Goal: Information Seeking & Learning: Learn about a topic

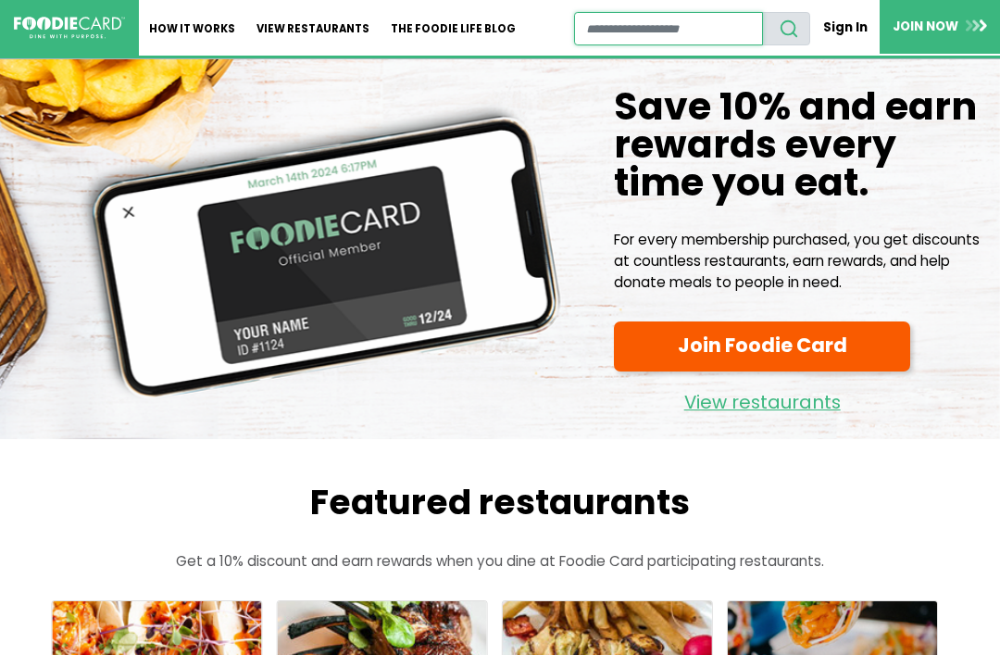
click at [706, 29] on input "restaurant search" at bounding box center [668, 28] width 189 height 33
type input "*****"
click at [788, 28] on button "search" at bounding box center [786, 28] width 48 height 33
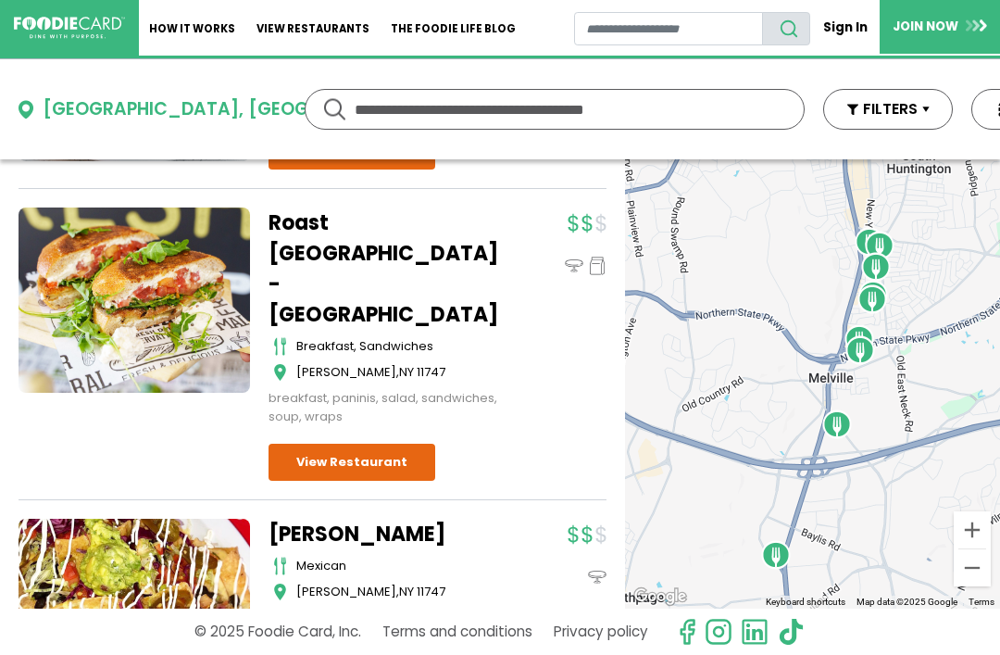
scroll to position [1789, 0]
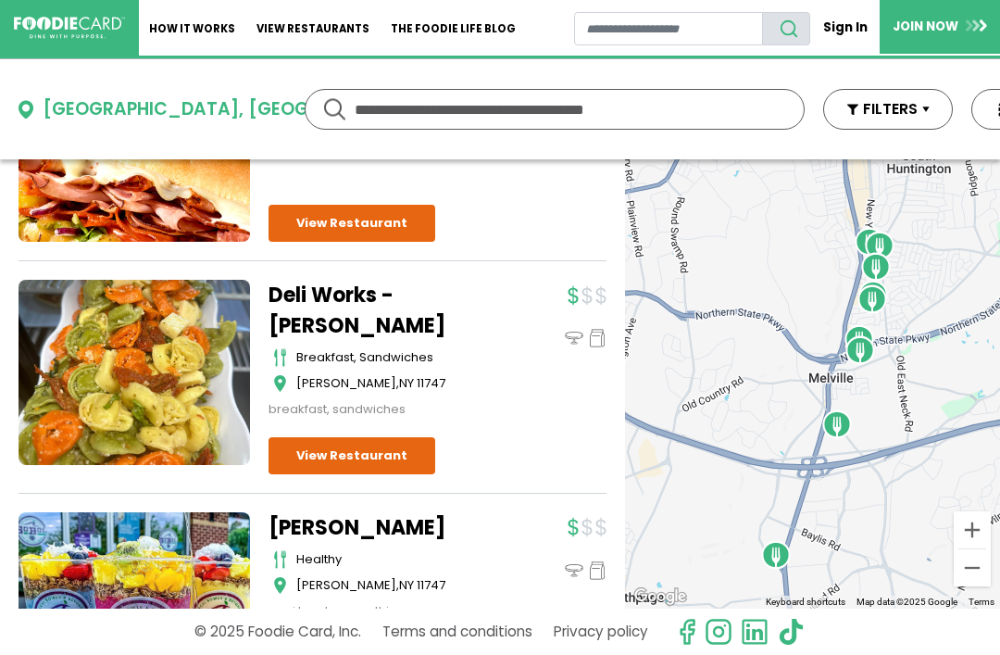
click at [620, 107] on input "text" at bounding box center [555, 109] width 400 height 39
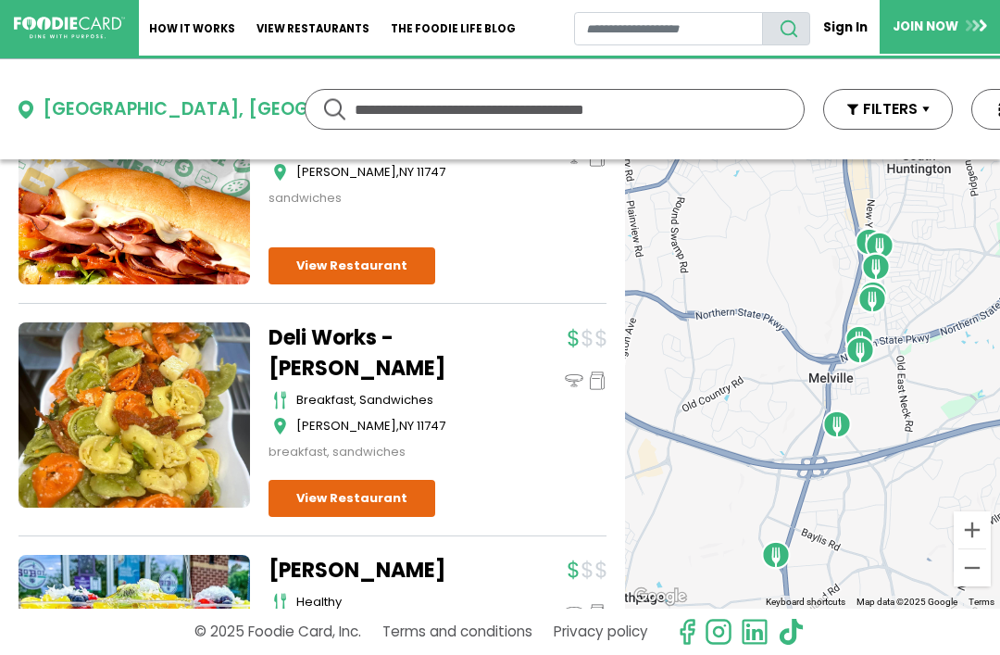
scroll to position [987, 0]
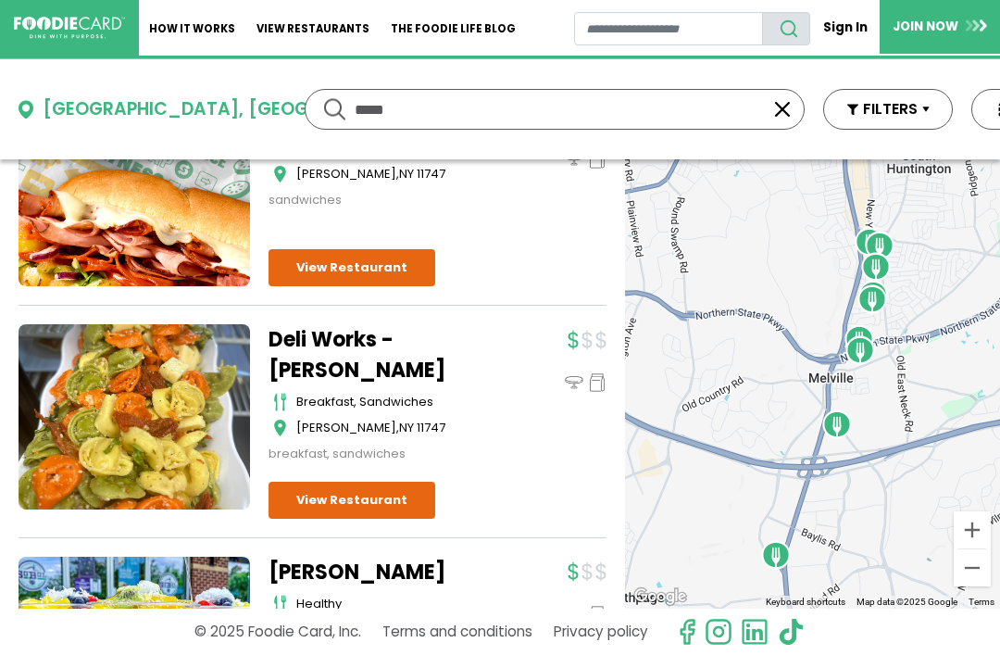
type input "*****"
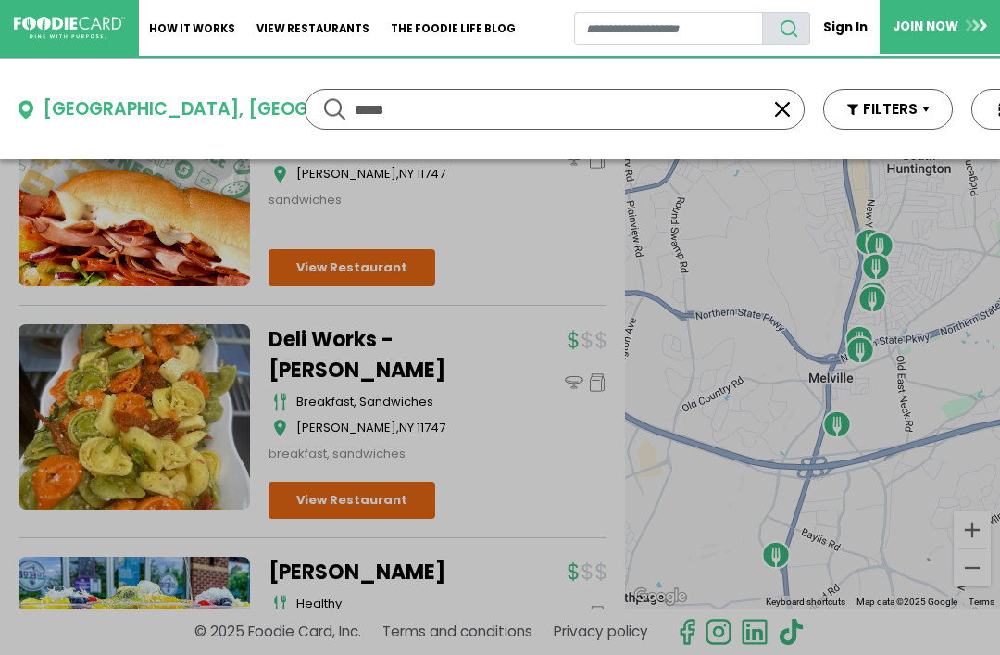
scroll to position [0, 0]
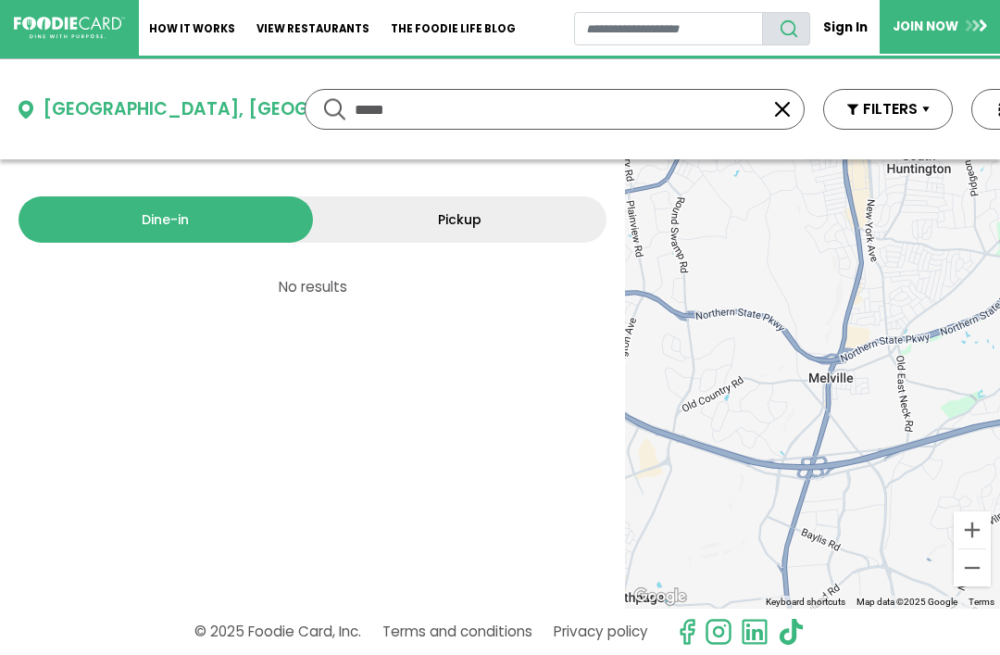
click at [477, 314] on div "Dine-in Pickup 0 results for: mediterranean greek seafood american pizza italia…" at bounding box center [312, 383] width 625 height 449
click at [348, 21] on link "View restaurants" at bounding box center [313, 28] width 134 height 56
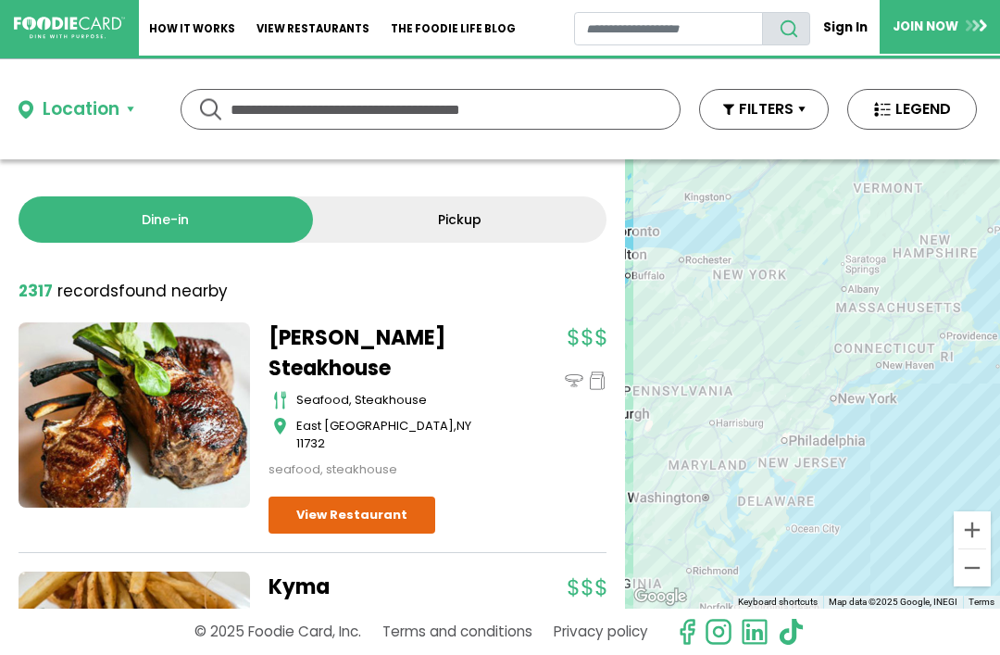
click at [527, 114] on input "text" at bounding box center [431, 109] width 400 height 39
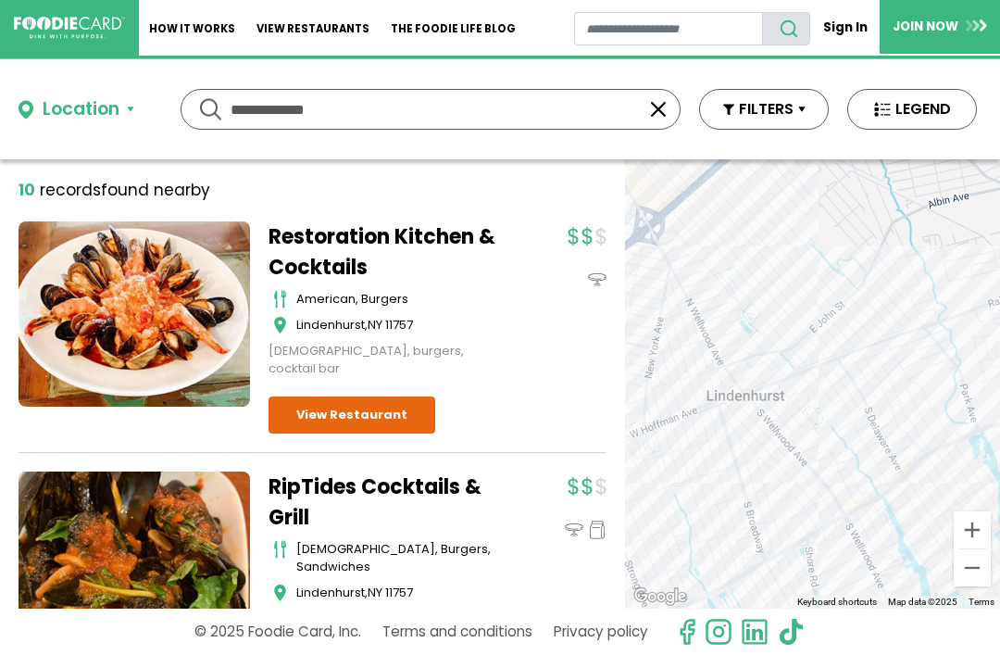
scroll to position [100, 0]
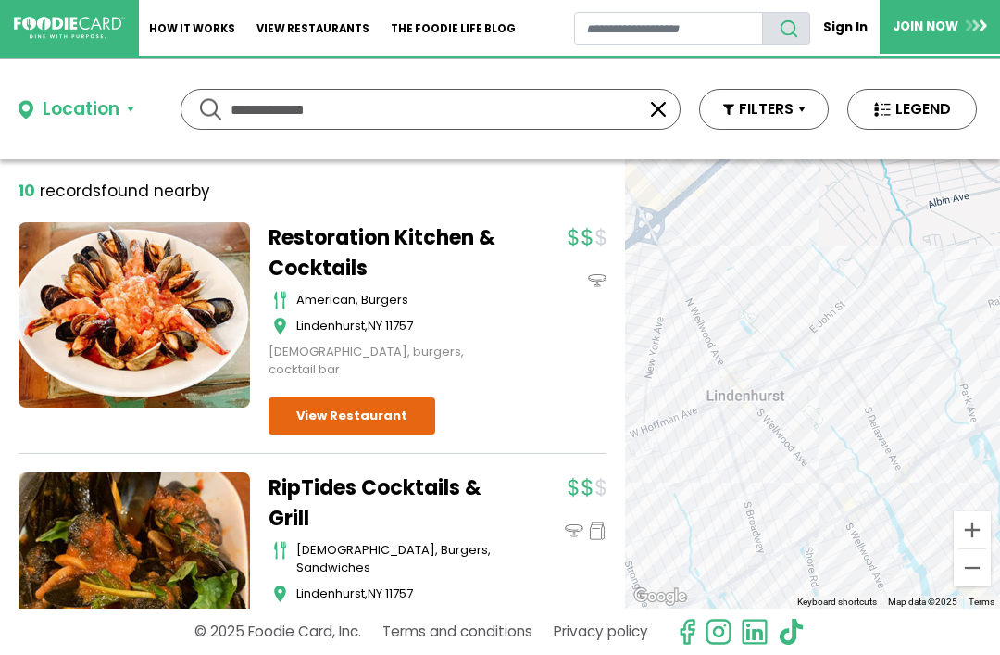
click at [556, 186] on div "10 record records found nearby" at bounding box center [313, 192] width 588 height 24
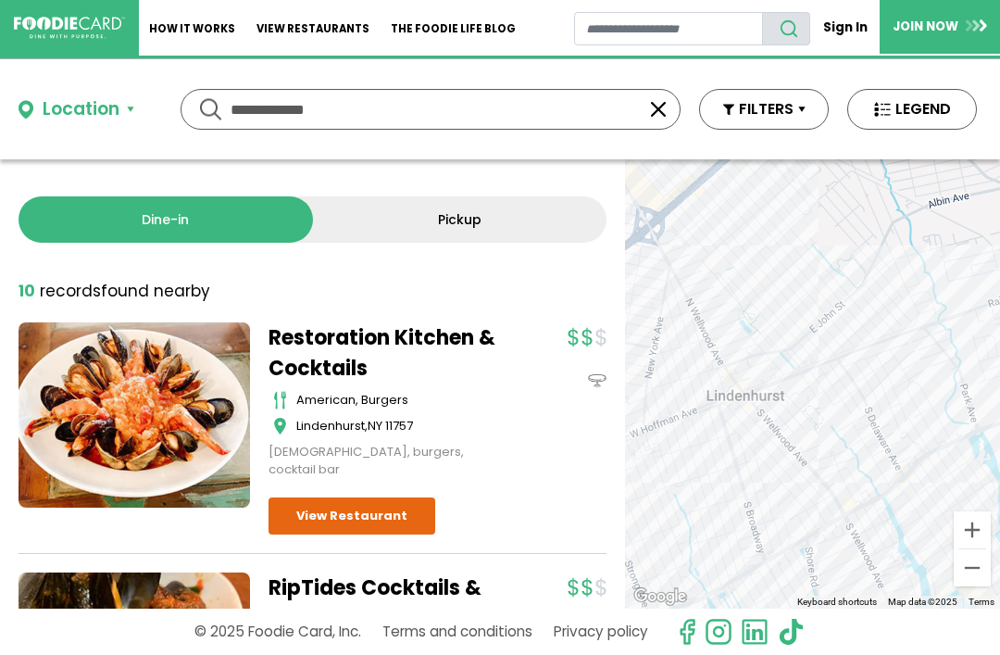
scroll to position [0, 0]
click at [408, 101] on input "**********" at bounding box center [431, 109] width 400 height 39
type input "*"
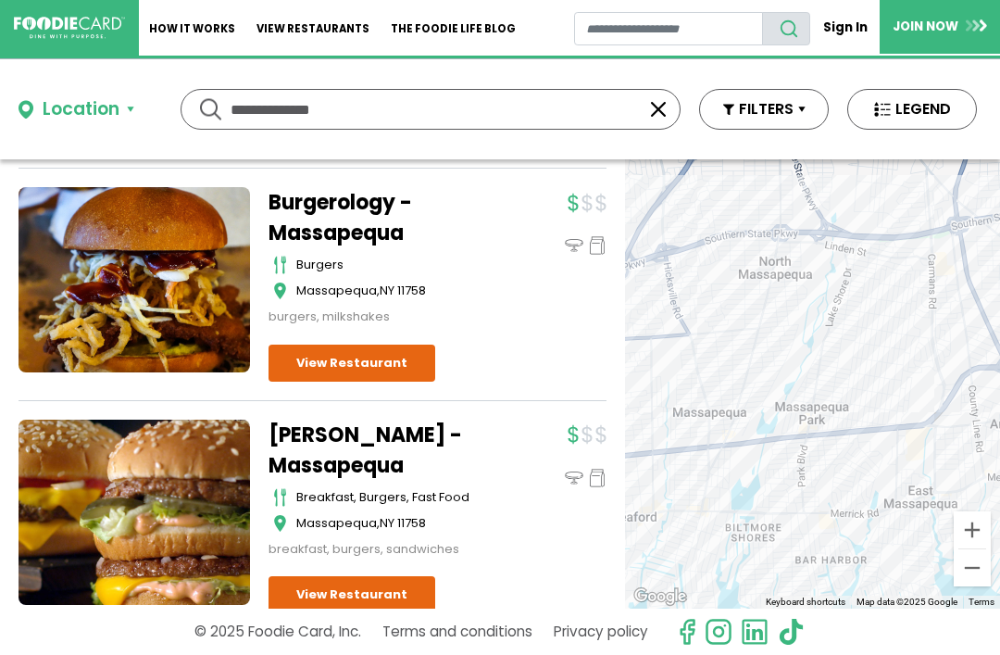
scroll to position [368, 0]
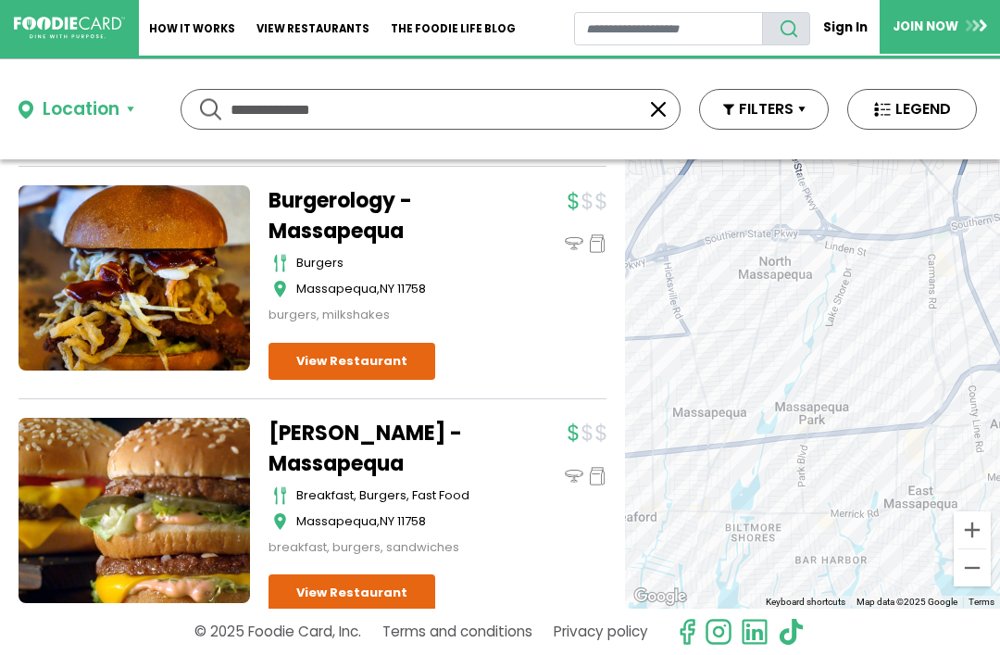
click at [529, 269] on div at bounding box center [562, 254] width 88 height 139
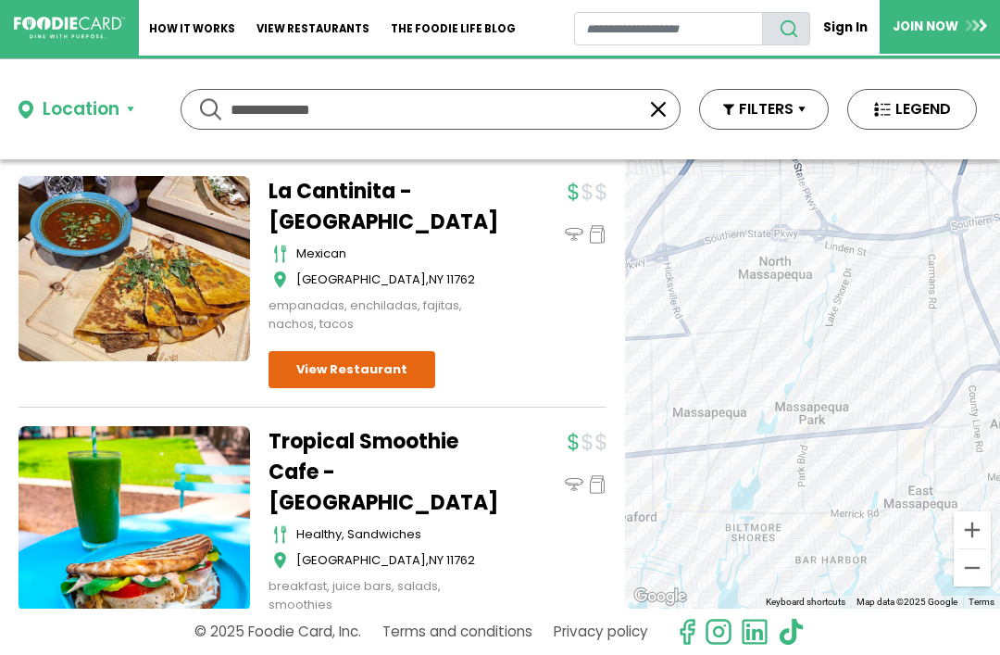
scroll to position [4440, 0]
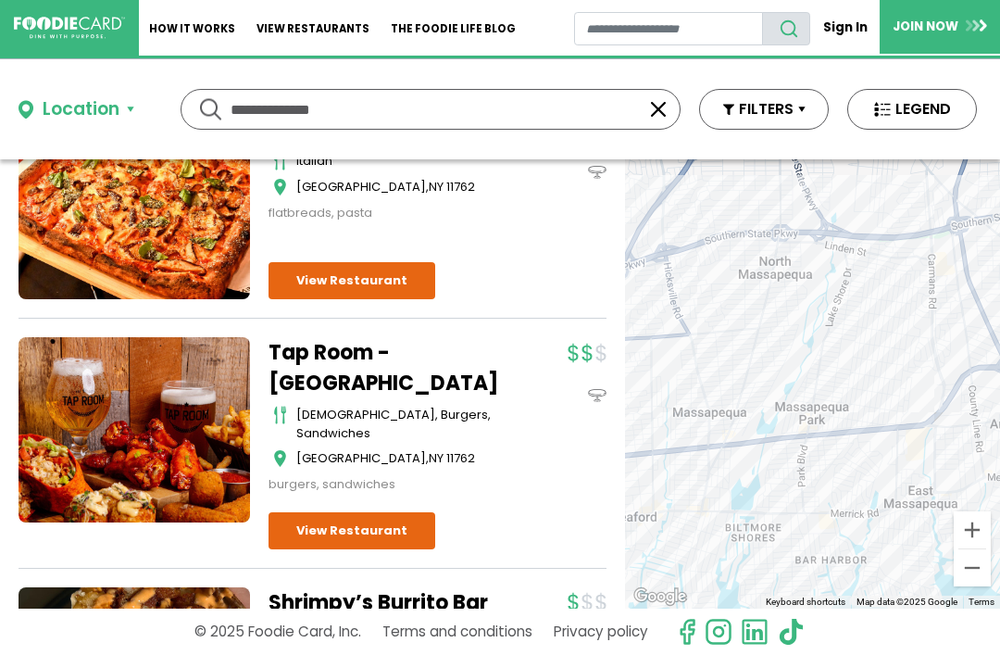
click at [499, 108] on input "**********" at bounding box center [431, 109] width 400 height 39
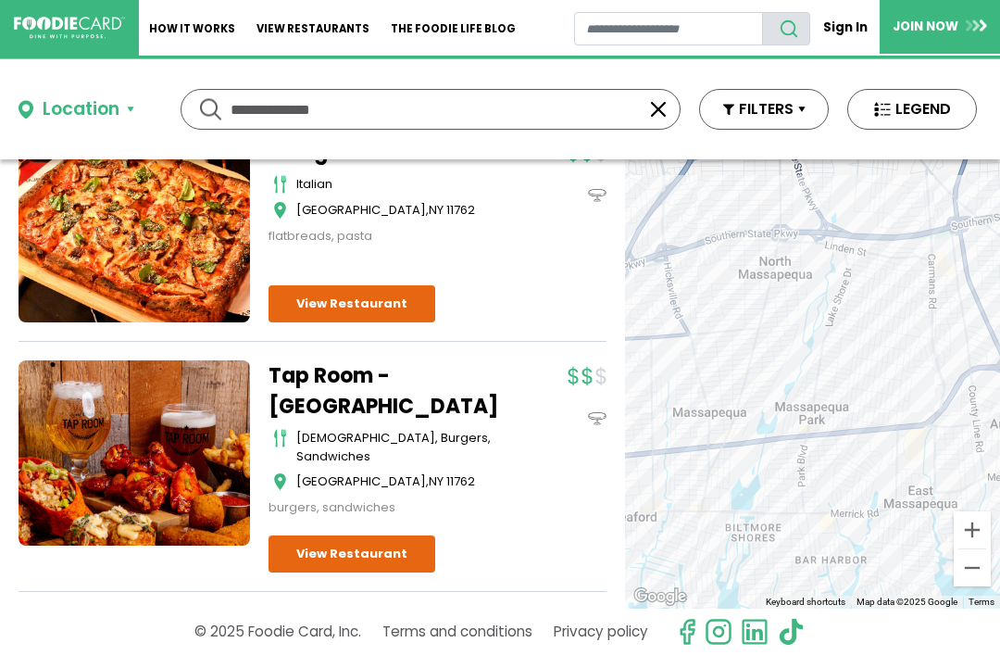
scroll to position [3742, 0]
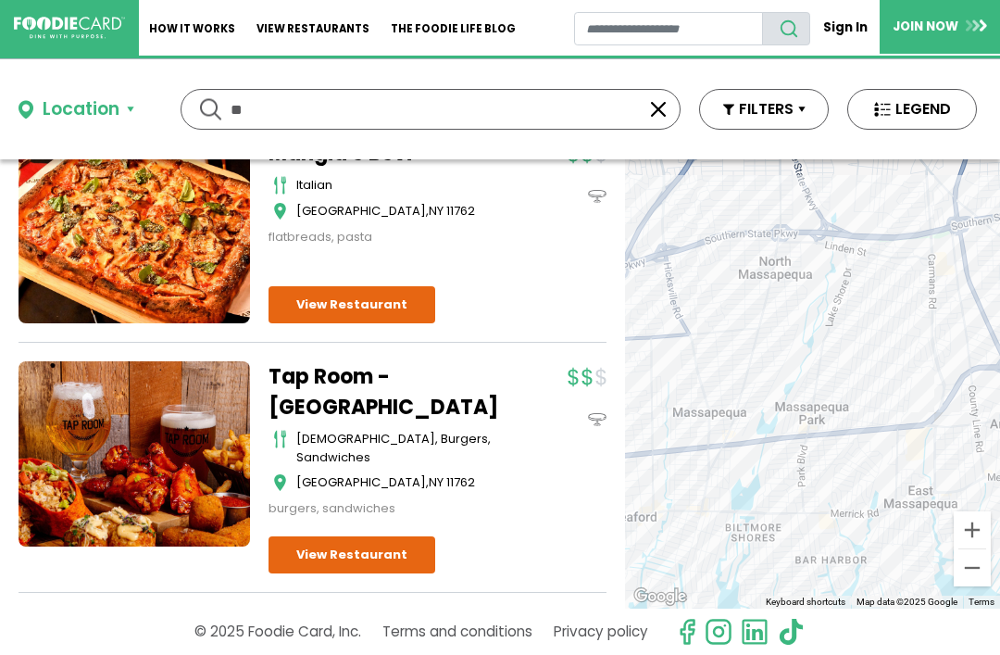
type input "*"
type input "**********"
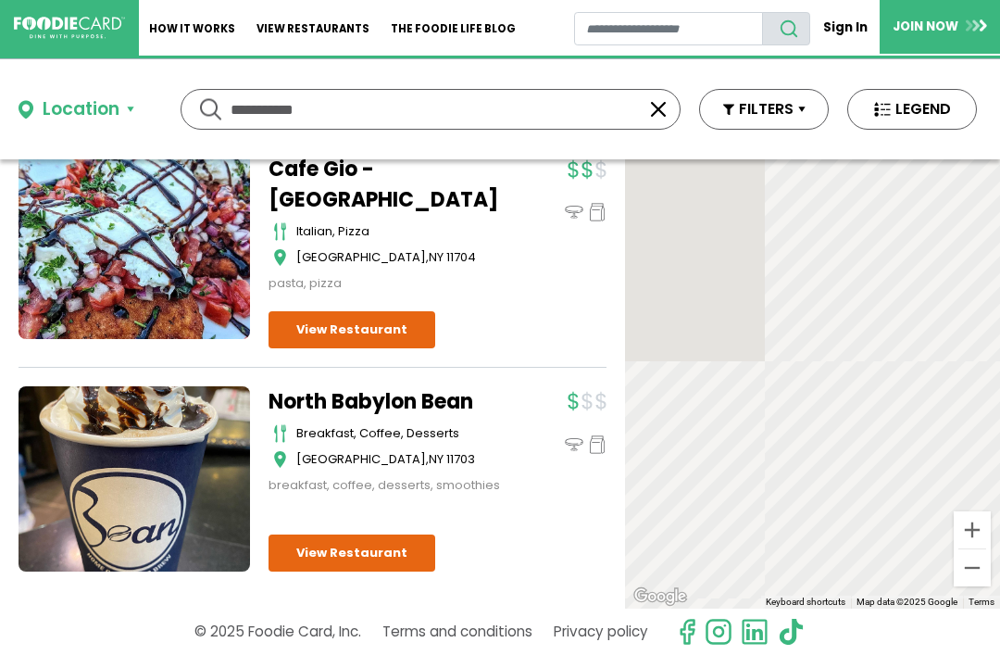
scroll to position [0, 0]
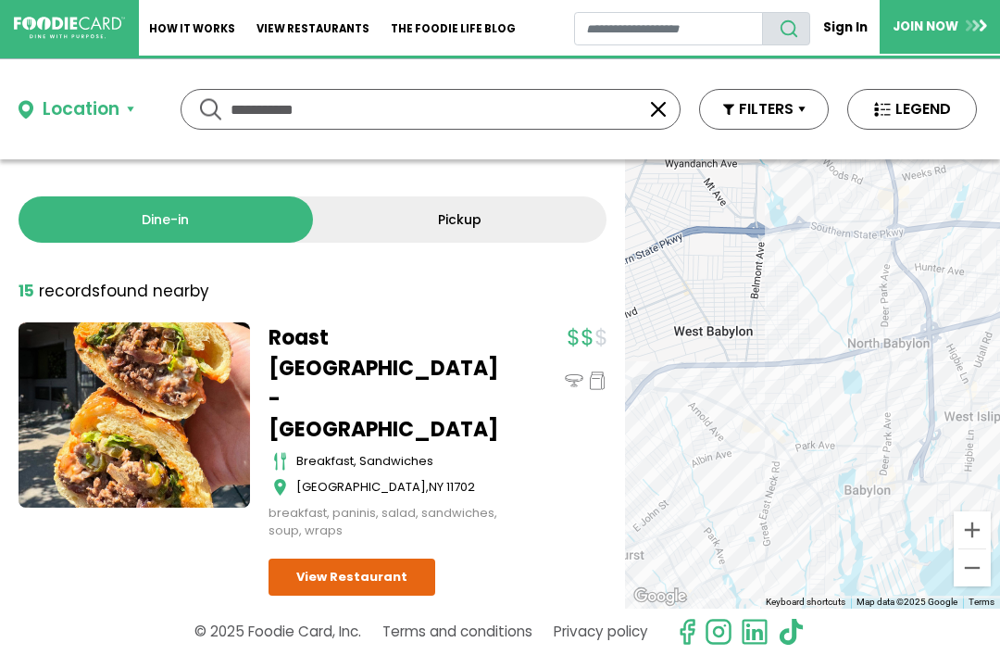
click at [575, 256] on div "Dine-in Pickup 15 results for: mediterranean greek seafood american pizza itali…" at bounding box center [312, 383] width 625 height 449
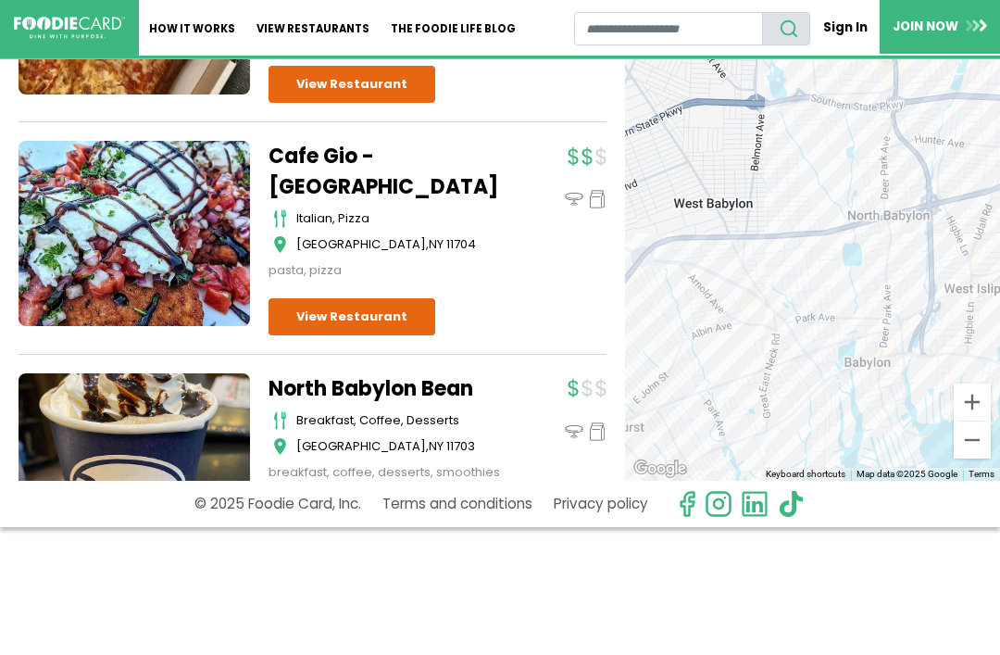
scroll to position [127, 0]
